Goal: Task Accomplishment & Management: Manage account settings

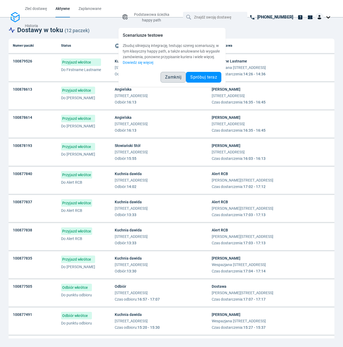
click at [172, 77] on span "Zamknij" at bounding box center [173, 77] width 16 height 4
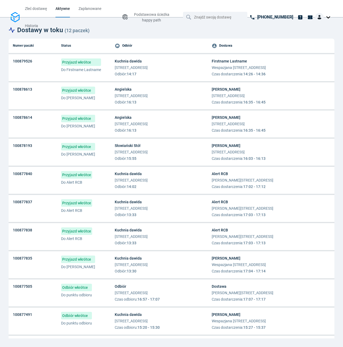
click at [80, 63] on span "Przyjazd wkrótce" at bounding box center [81, 62] width 40 height 8
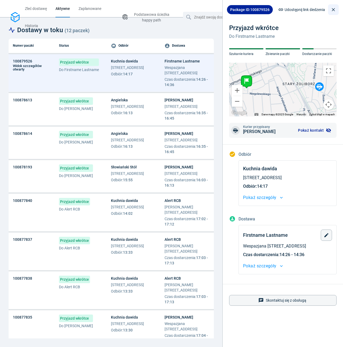
click at [331, 12] on icon "close drawer" at bounding box center [333, 9] width 5 height 5
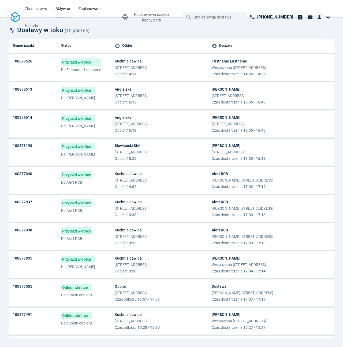
click at [90, 9] on span "Zaplanowane" at bounding box center [90, 8] width 23 height 4
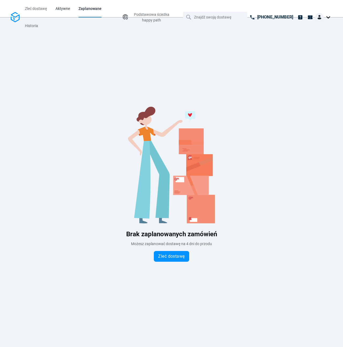
click at [60, 9] on span "Aktywne" at bounding box center [63, 8] width 14 height 4
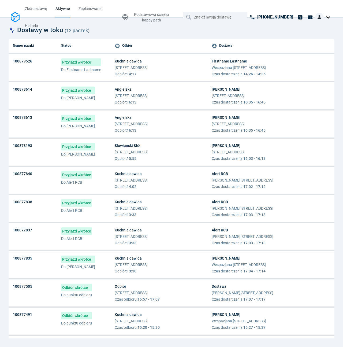
click at [185, 70] on div "Kuchnia dawida Śmiała 39, 01-527 Warszawa Odbiór : 14:17" at bounding box center [159, 67] width 89 height 18
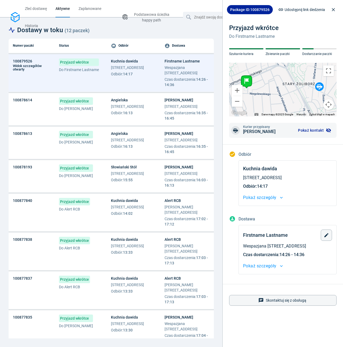
click at [144, 109] on span "Dolna 22, 55-535 Warszawa" at bounding box center [127, 106] width 33 height 5
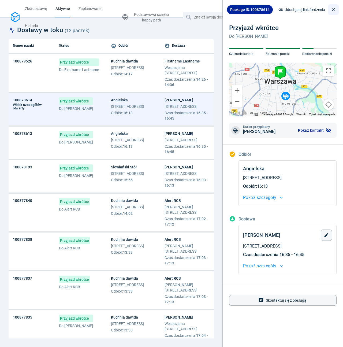
click at [335, 12] on icon "close drawer" at bounding box center [333, 9] width 5 height 5
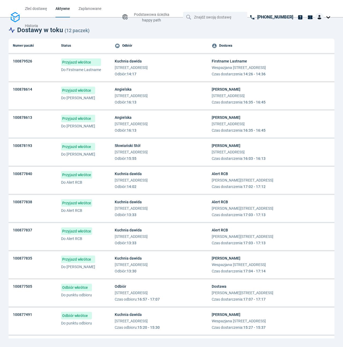
click at [181, 38] on div "Dostawy w toku ( 12 paczek ) Numer paczki Status Odbiór Dostawa 100879526 Przyj…" at bounding box center [172, 182] width 326 height 313
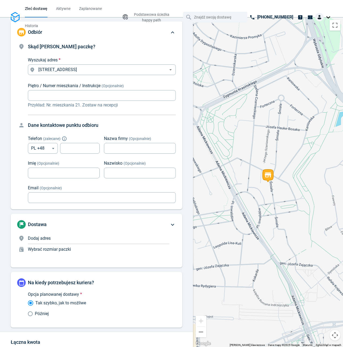
click at [16, 17] on img at bounding box center [15, 17] width 9 height 10
click at [330, 17] on div at bounding box center [323, 17] width 17 height 9
click at [316, 40] on link "Ustawienia" at bounding box center [306, 41] width 49 height 9
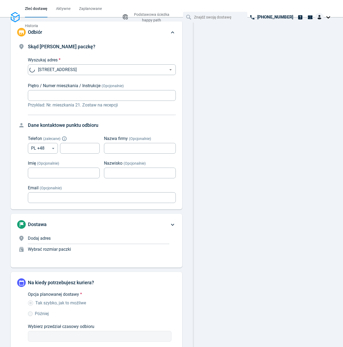
type input "now"
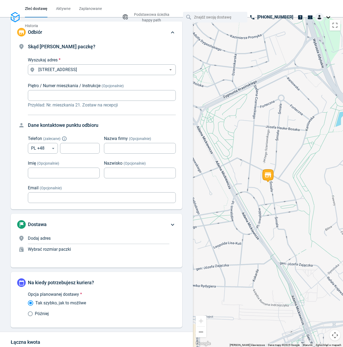
click at [324, 17] on div at bounding box center [323, 17] width 17 height 9
click at [316, 39] on link "Ustawienia" at bounding box center [306, 41] width 49 height 9
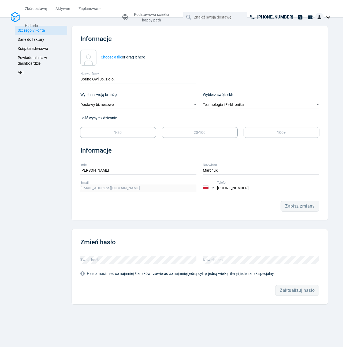
click at [33, 43] on link "Dane do faktury" at bounding box center [41, 39] width 52 height 9
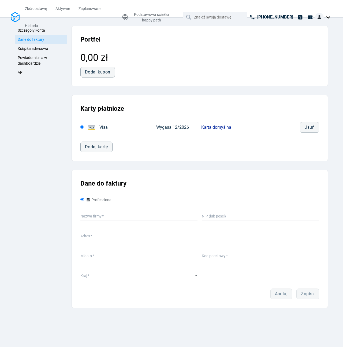
click at [37, 49] on span "Książka adresowa" at bounding box center [33, 48] width 31 height 4
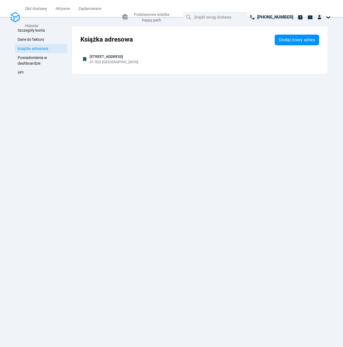
click at [41, 60] on link "Powiadomienia w dashboardzie" at bounding box center [41, 60] width 52 height 15
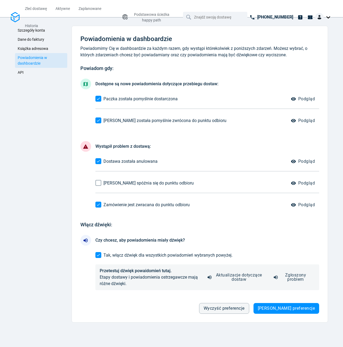
click at [35, 72] on link "API" at bounding box center [41, 72] width 52 height 9
